Goal: Find specific page/section: Find specific page/section

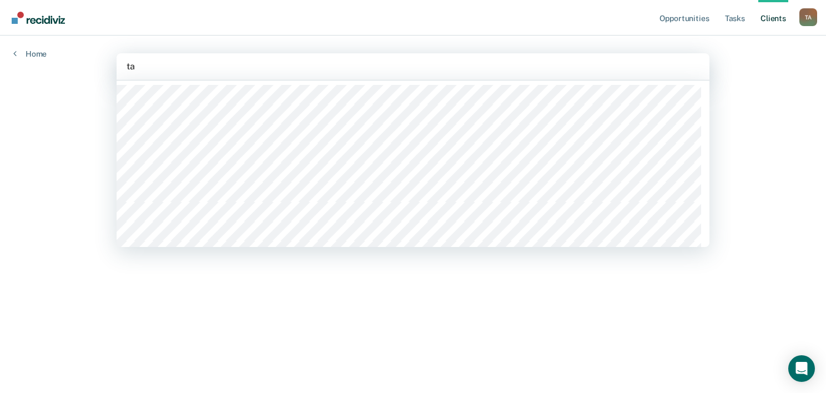
type input "tar"
